Goal: Transaction & Acquisition: Obtain resource

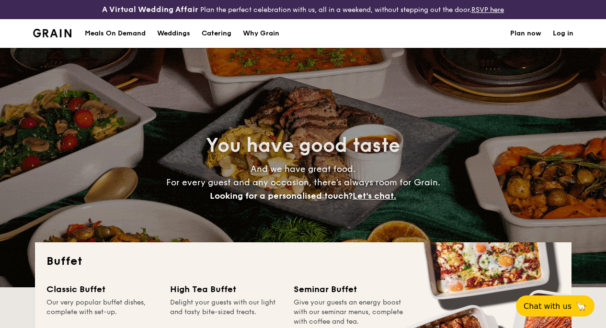
select select
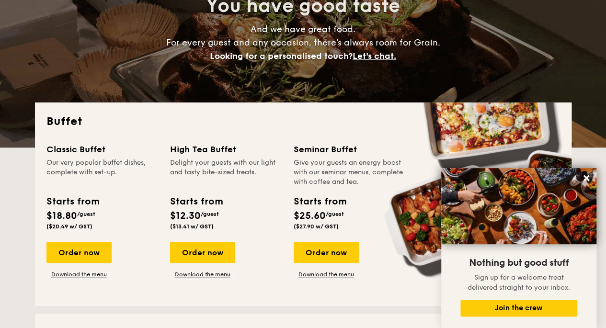
scroll to position [288, 0]
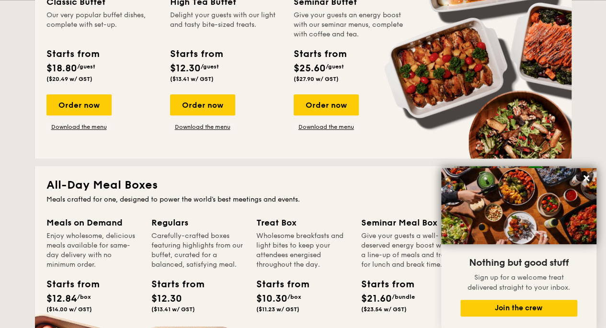
click at [203, 131] on link "Download the menu" at bounding box center [202, 127] width 65 height 8
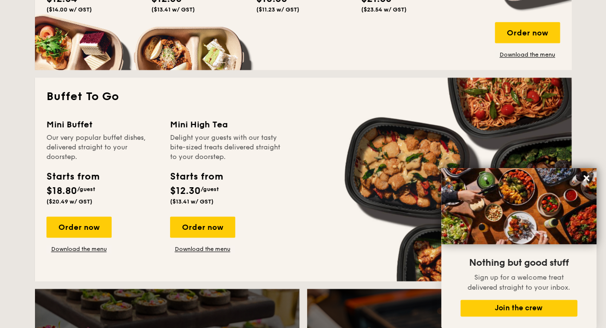
scroll to position [623, 0]
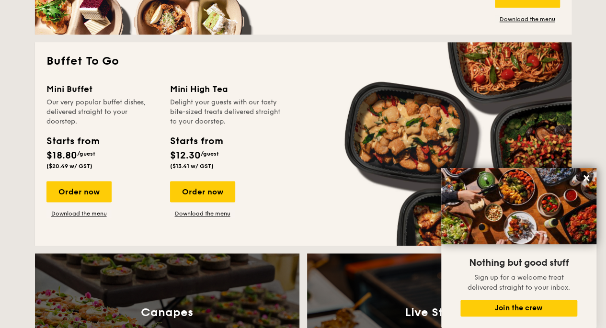
click at [203, 196] on div "Order now" at bounding box center [202, 191] width 65 height 21
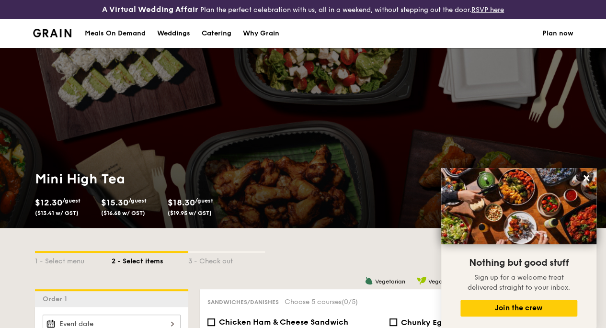
select select
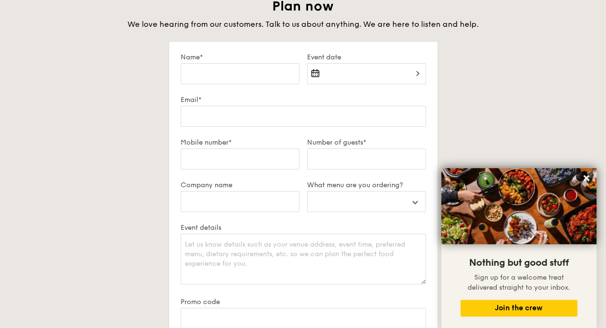
scroll to position [1726, 0]
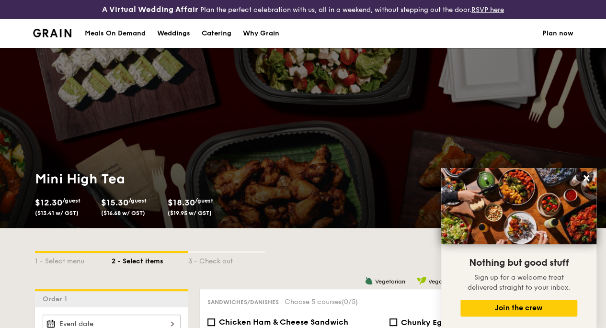
click at [123, 38] on div "Meals On Demand" at bounding box center [115, 33] width 61 height 29
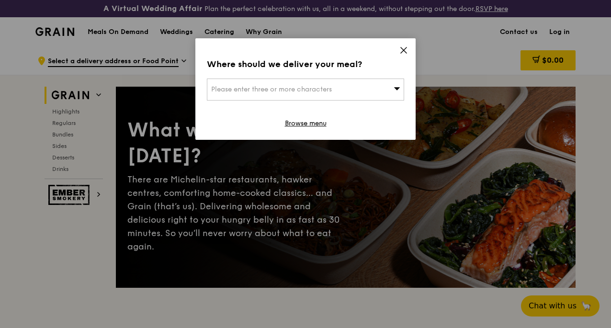
click at [402, 48] on icon at bounding box center [404, 50] width 6 height 6
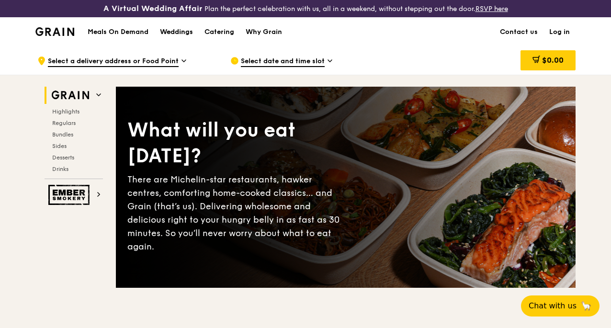
click at [177, 42] on div "Weddings" at bounding box center [176, 32] width 33 height 29
click at [204, 39] on link "Catering" at bounding box center [219, 32] width 41 height 29
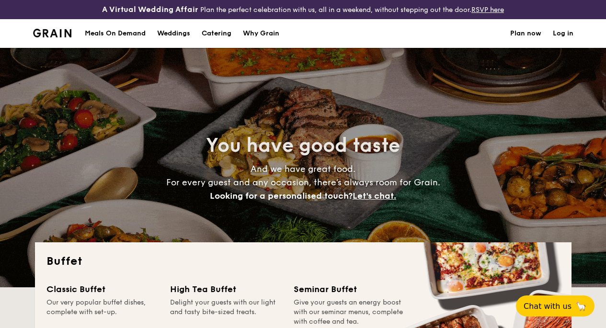
select select
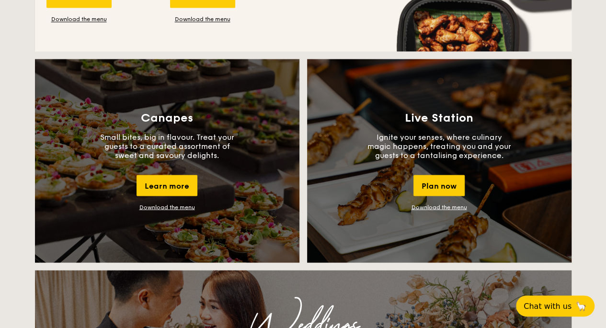
scroll to position [679, 0]
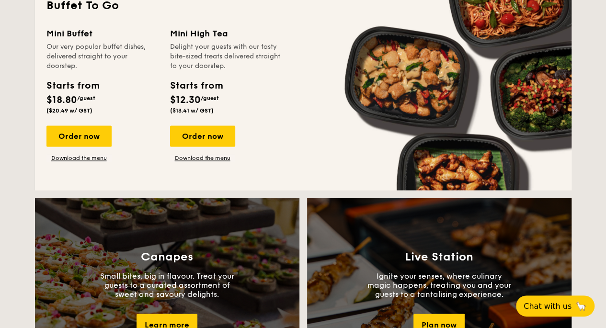
click at [219, 162] on link "Download the menu" at bounding box center [202, 158] width 65 height 8
